Goal: Browse casually: Explore the website without a specific task or goal

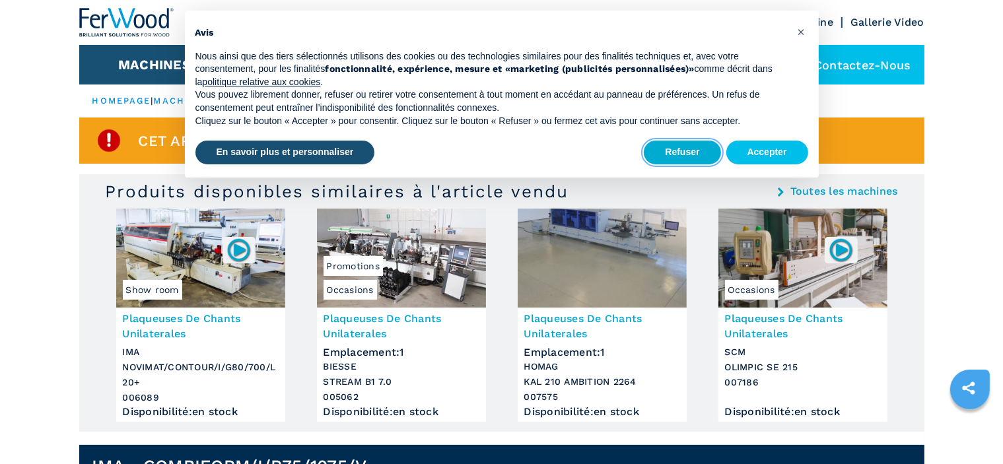
click at [699, 158] on button "Refuser" at bounding box center [682, 153] width 77 height 24
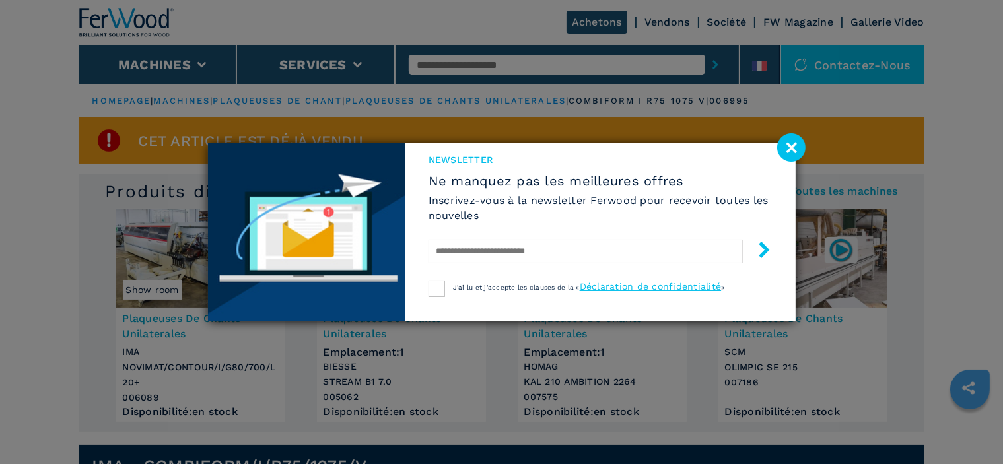
click at [793, 153] on image at bounding box center [792, 147] width 28 height 28
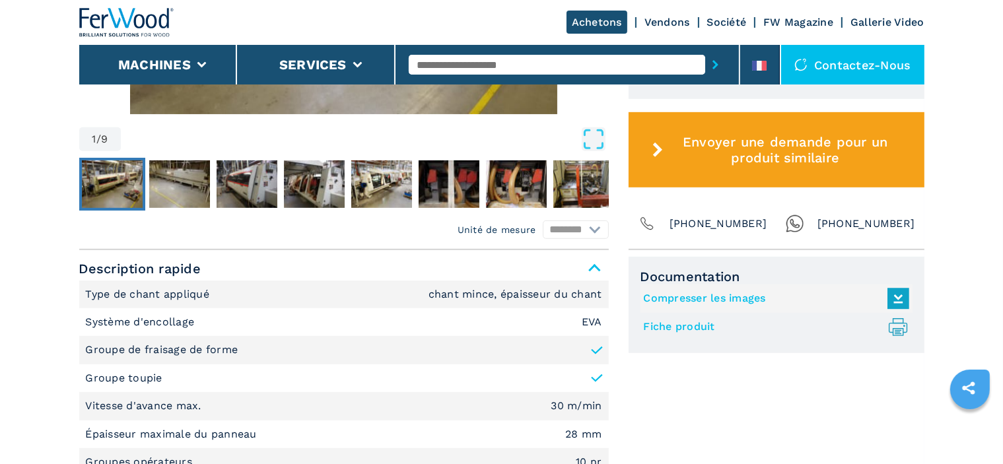
scroll to position [528, 0]
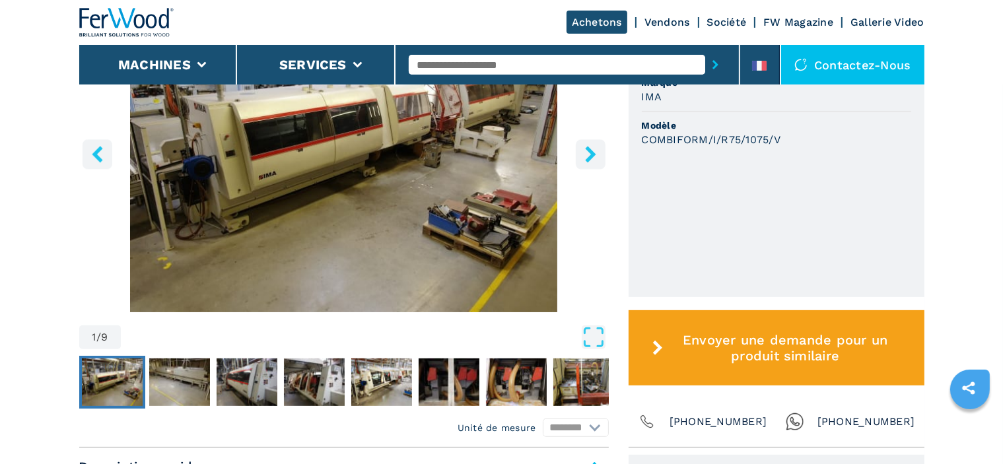
click at [587, 158] on icon "right-button" at bounding box center [591, 154] width 17 height 17
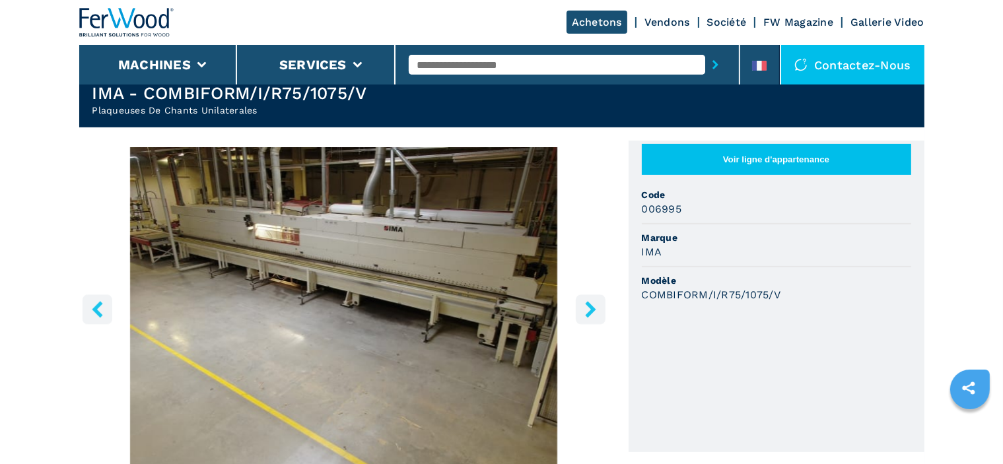
scroll to position [396, 0]
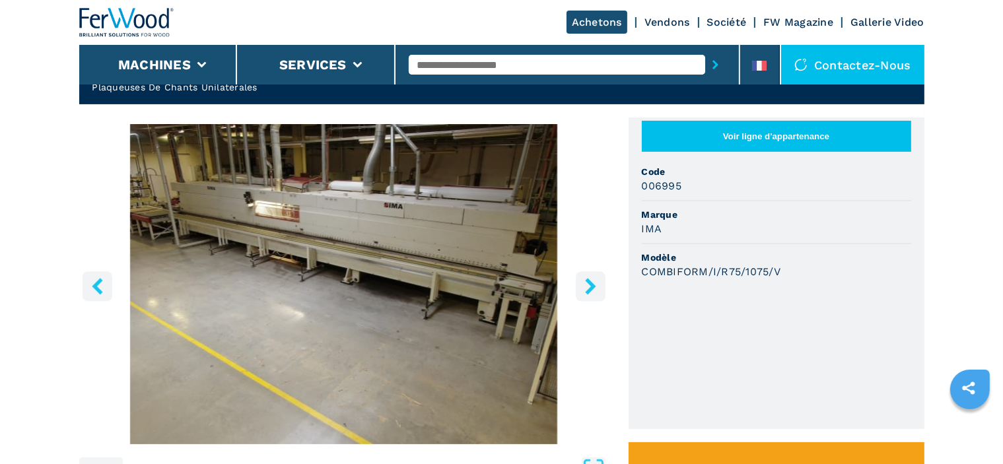
click at [586, 281] on icon "right-button" at bounding box center [591, 286] width 17 height 17
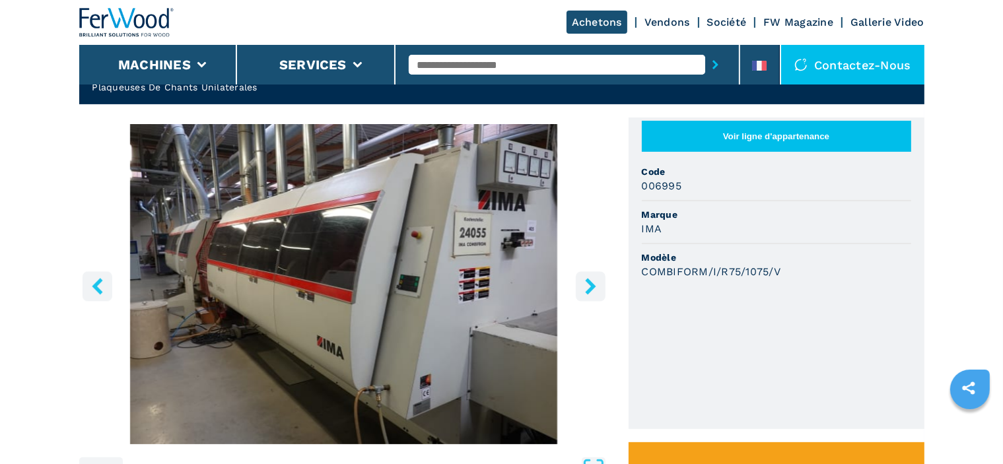
click at [586, 281] on icon "right-button" at bounding box center [591, 286] width 17 height 17
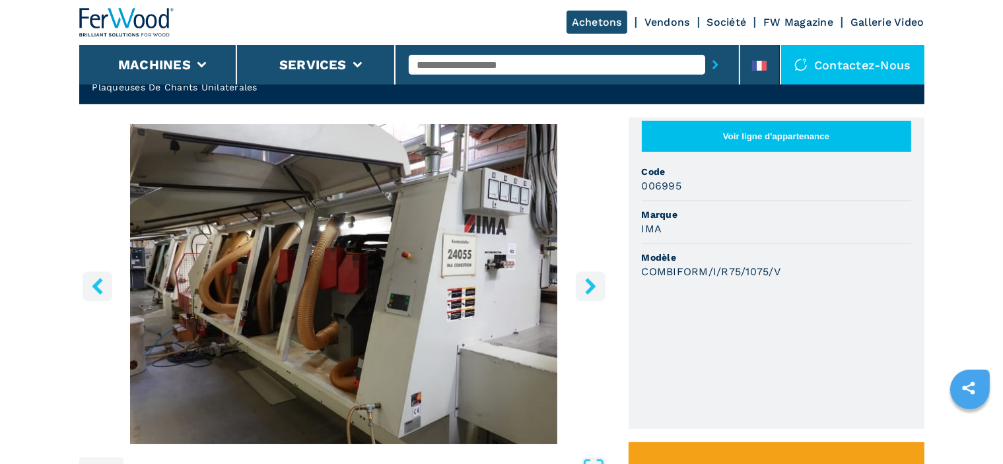
click at [586, 281] on icon "right-button" at bounding box center [591, 286] width 17 height 17
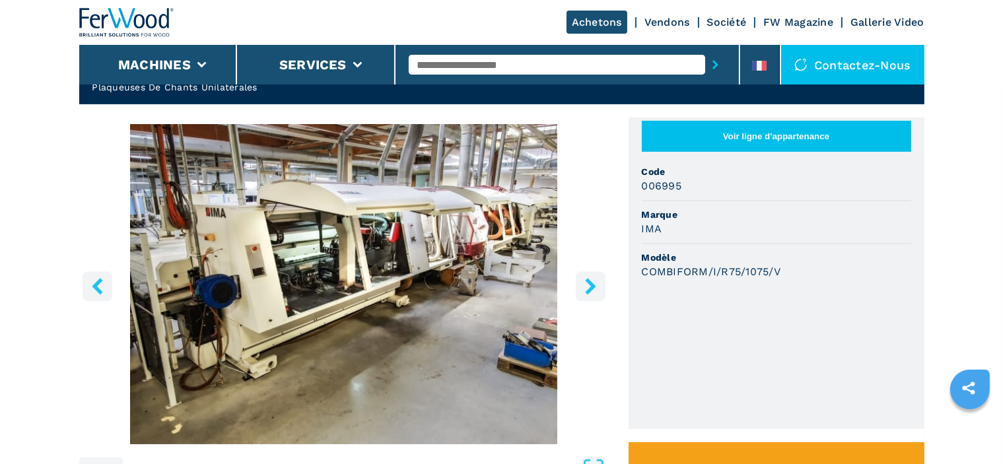
click at [590, 280] on icon "right-button" at bounding box center [591, 286] width 17 height 17
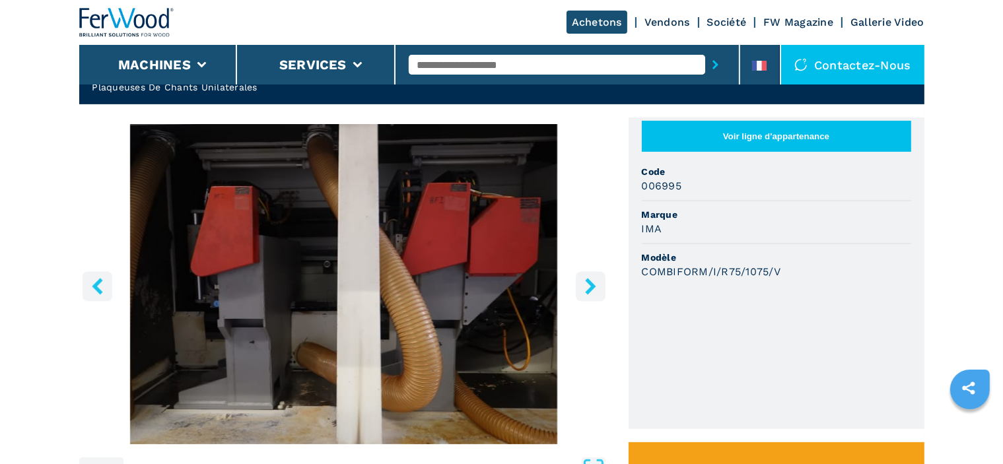
click at [590, 280] on icon "right-button" at bounding box center [591, 286] width 17 height 17
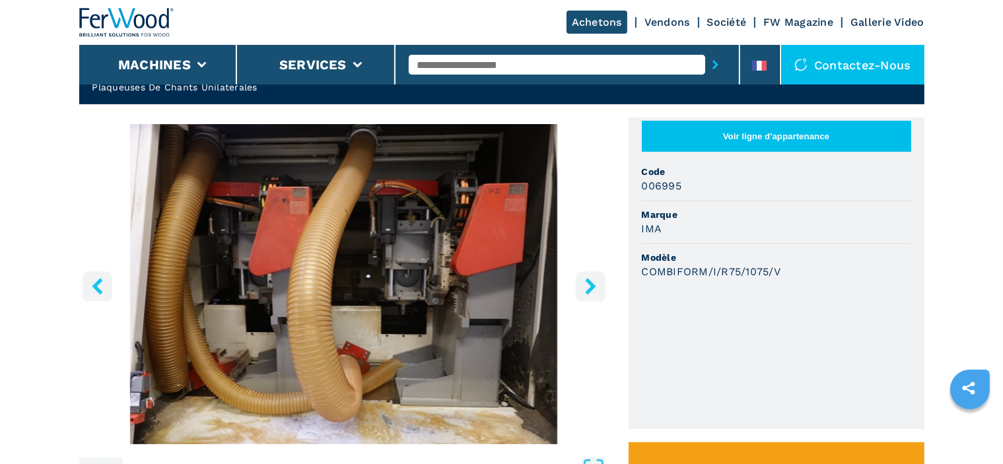
click at [590, 280] on icon "right-button" at bounding box center [591, 286] width 17 height 17
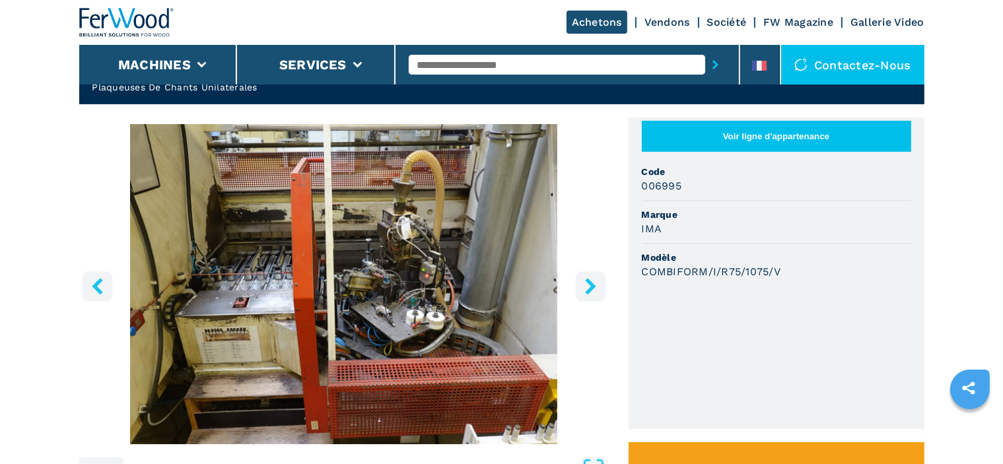
click at [590, 280] on icon "right-button" at bounding box center [591, 286] width 17 height 17
